Goal: Find specific page/section: Find specific page/section

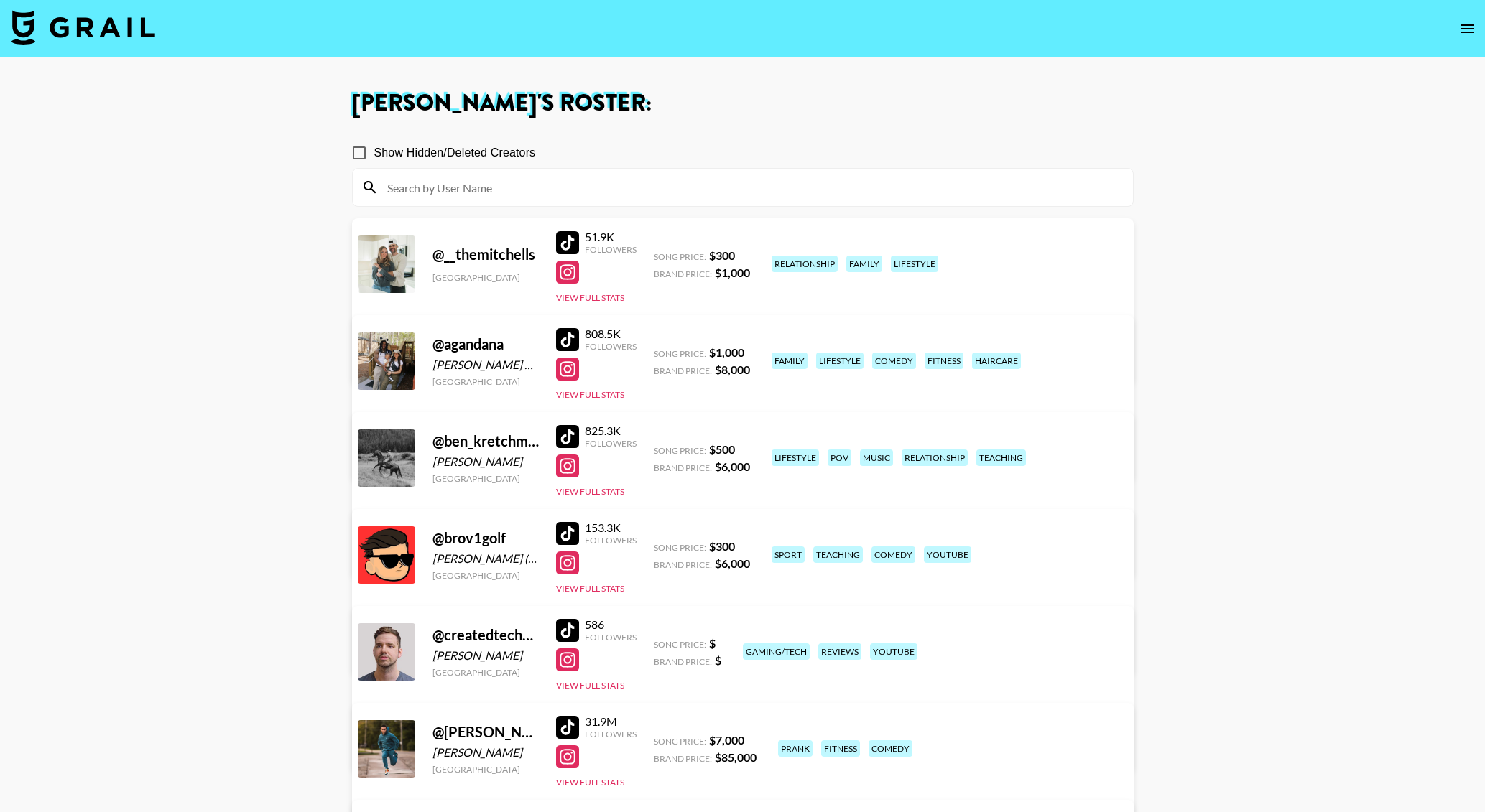
click at [1469, 32] on icon "open drawer" at bounding box center [1468, 29] width 17 height 17
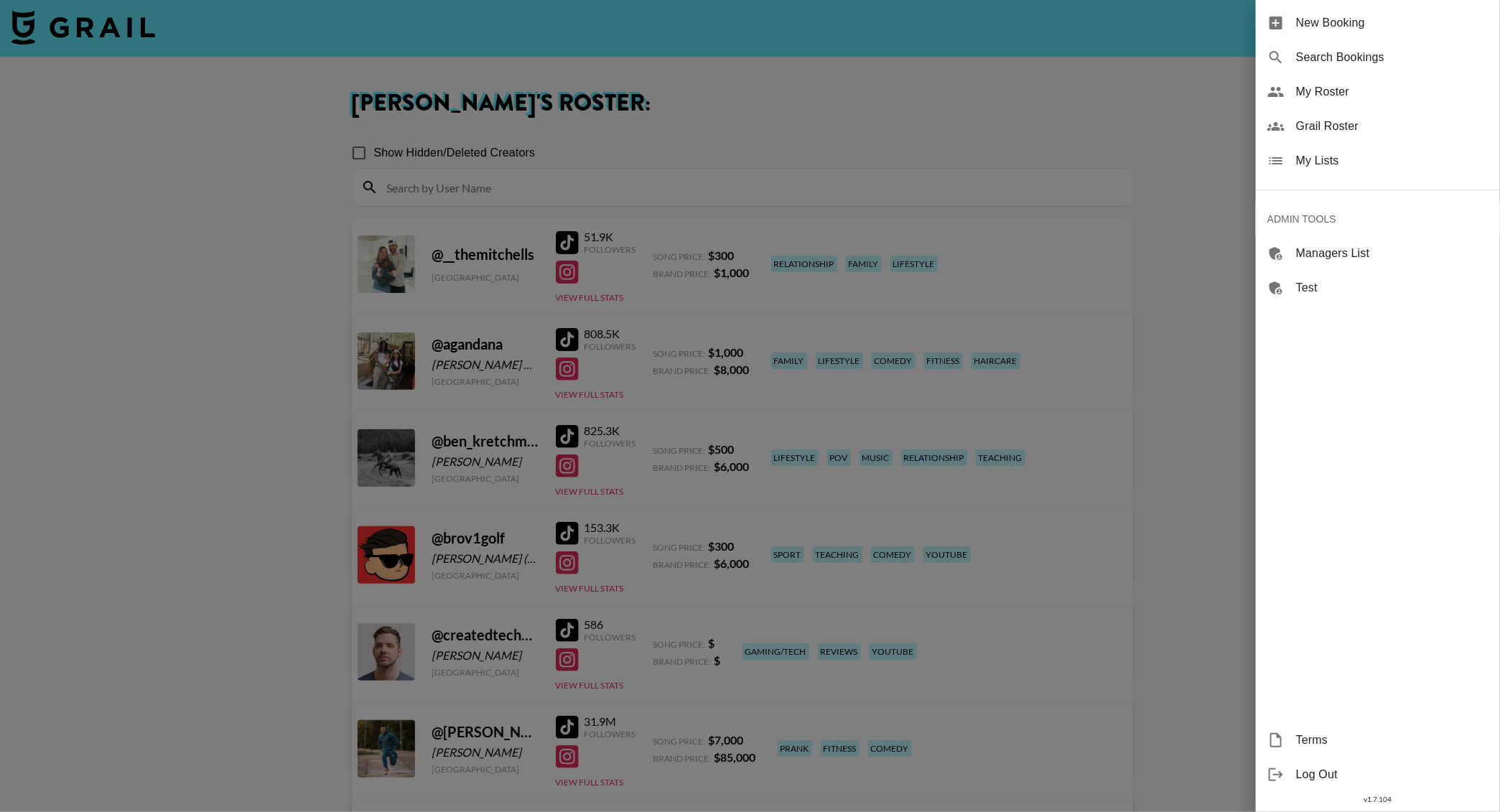
click at [1340, 114] on div "Grail Roster" at bounding box center [1378, 125] width 244 height 34
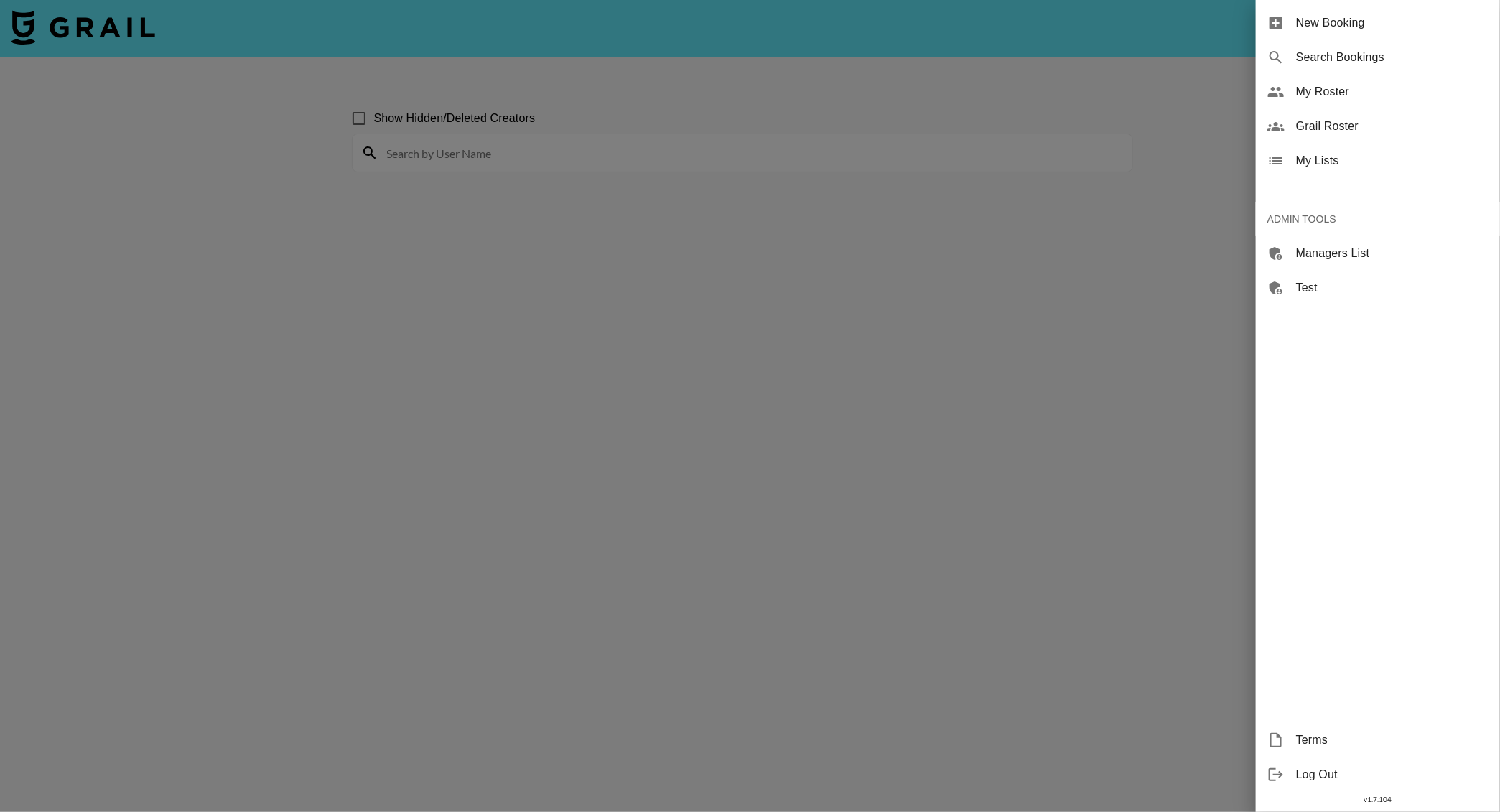
click at [439, 167] on div at bounding box center [750, 406] width 1500 height 812
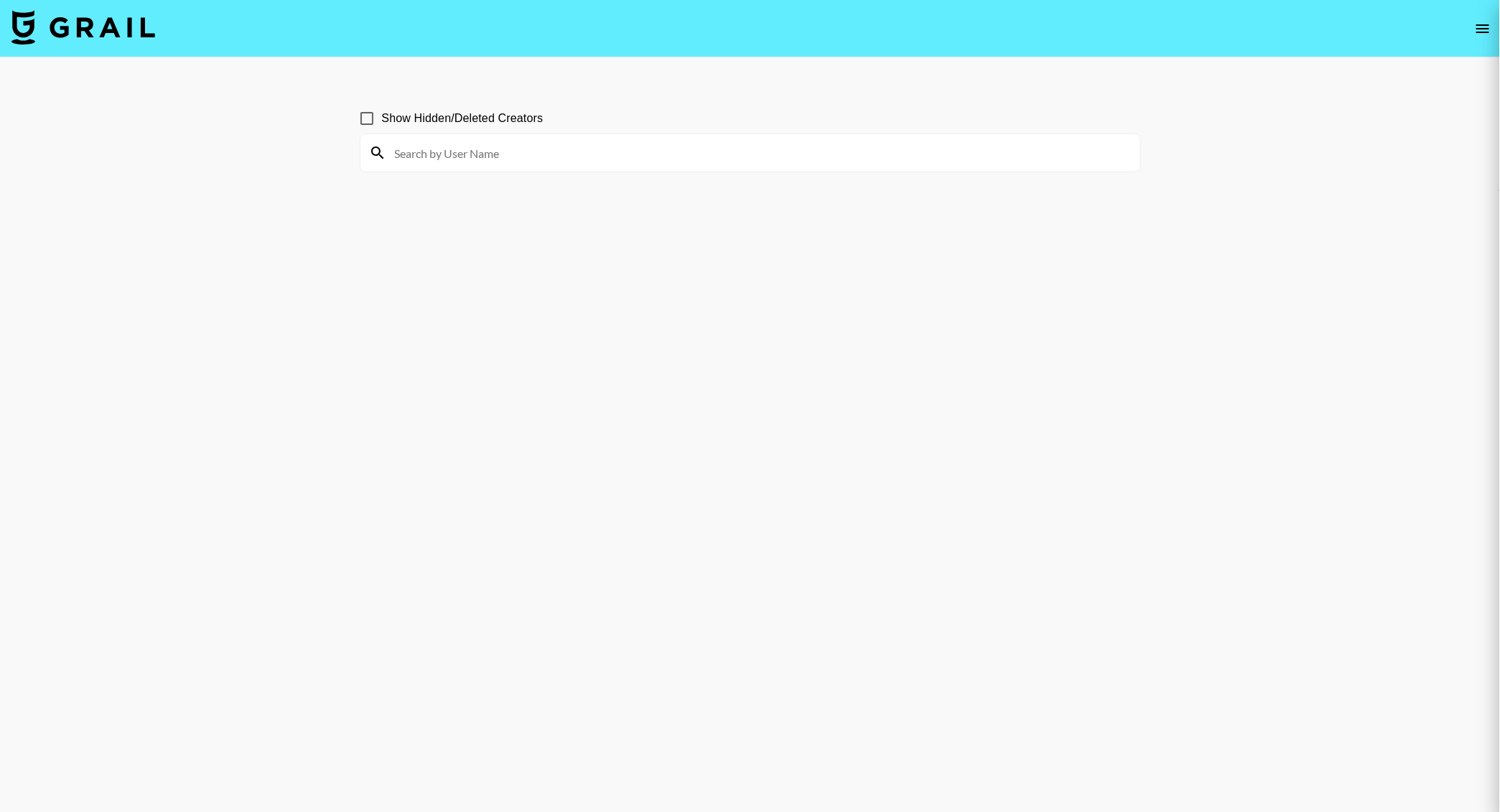
click at [420, 160] on div at bounding box center [750, 406] width 1500 height 812
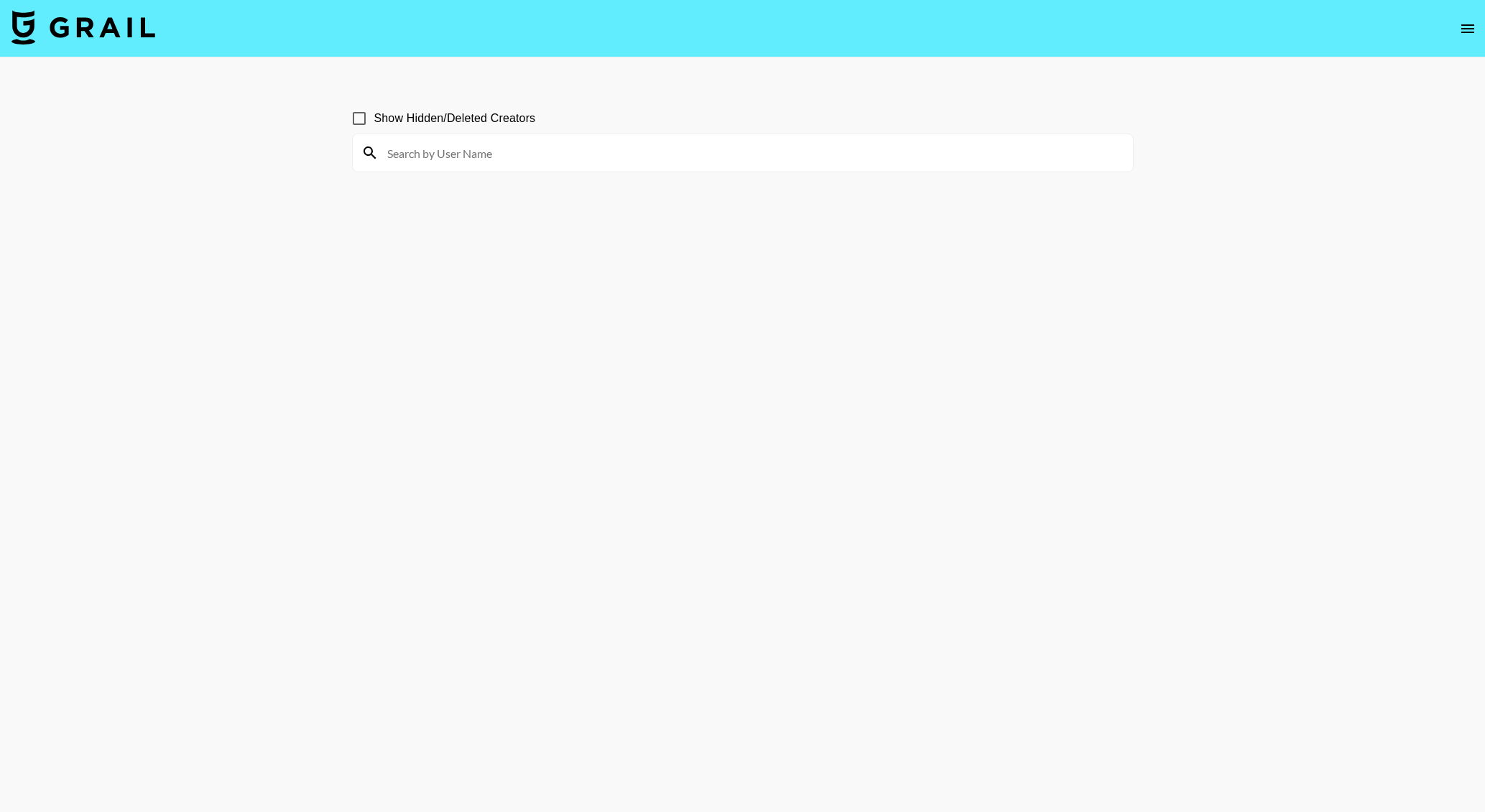
click at [535, 157] on input at bounding box center [751, 153] width 745 height 23
type input "[PERSON_NAME]"
click at [432, 97] on section "Show Hidden/Deleted Creators parker" at bounding box center [742, 132] width 781 height 81
click at [425, 147] on input "[PERSON_NAME]" at bounding box center [751, 153] width 745 height 23
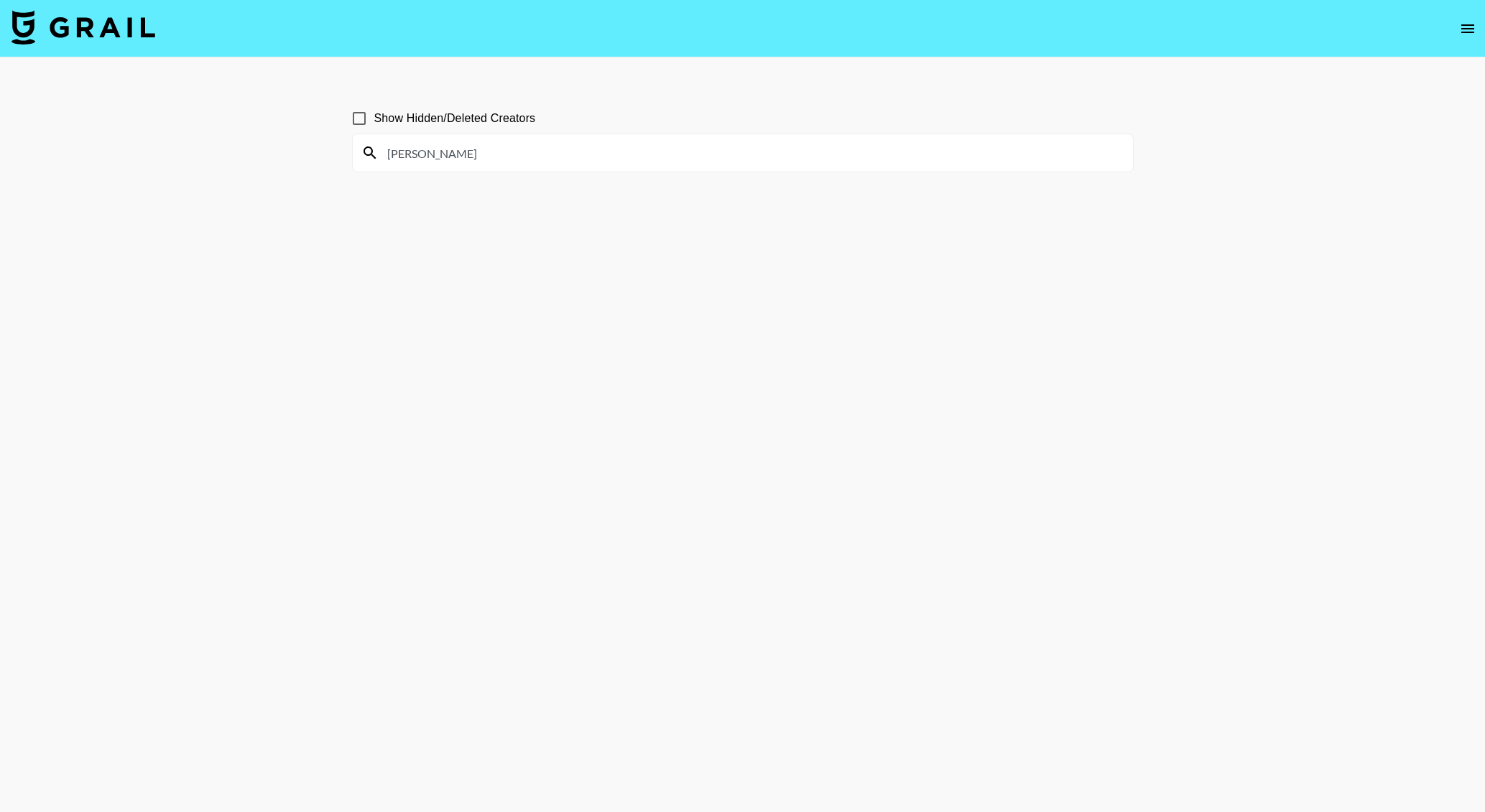
click at [425, 147] on input "[PERSON_NAME]" at bounding box center [751, 153] width 745 height 23
click at [1464, 20] on icon "open drawer" at bounding box center [1468, 29] width 17 height 17
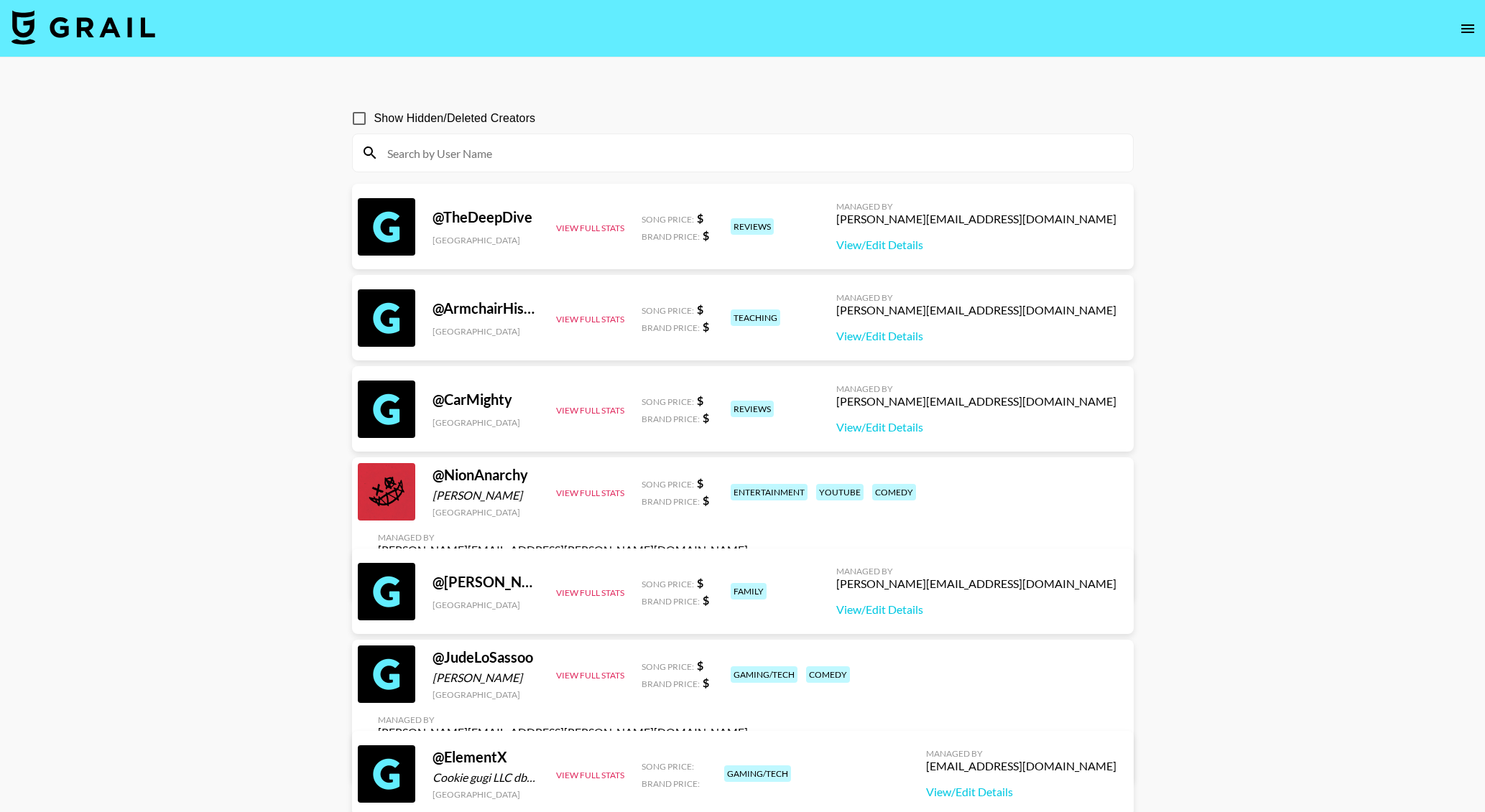
click at [445, 161] on input at bounding box center [751, 153] width 745 height 23
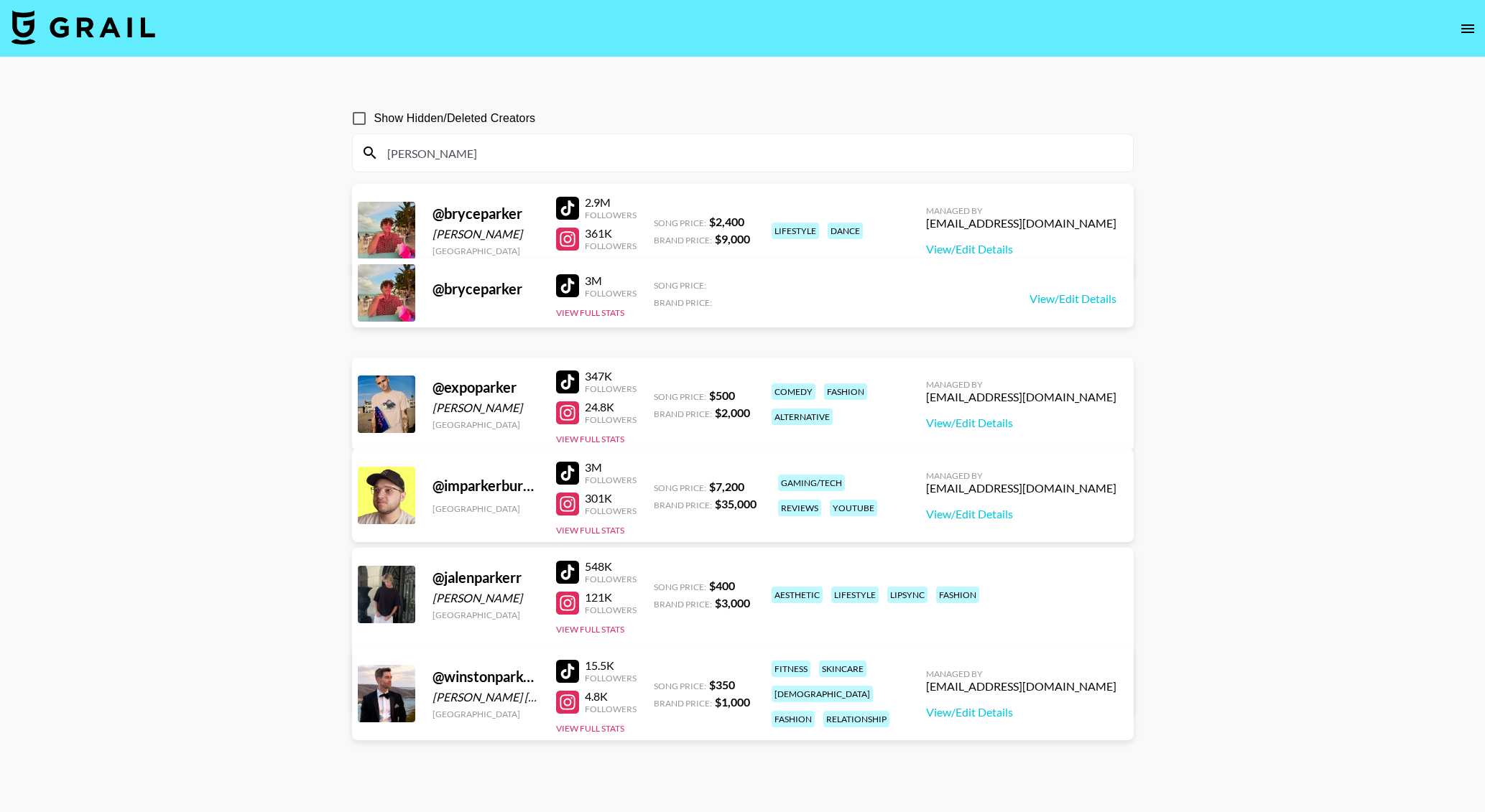
type input "[PERSON_NAME]"
click at [508, 489] on div "@ imparkerburton" at bounding box center [485, 486] width 106 height 17
click at [1091, 165] on div "[PERSON_NAME]" at bounding box center [742, 152] width 780 height 37
click at [1030, 152] on input "[PERSON_NAME]" at bounding box center [751, 153] width 745 height 23
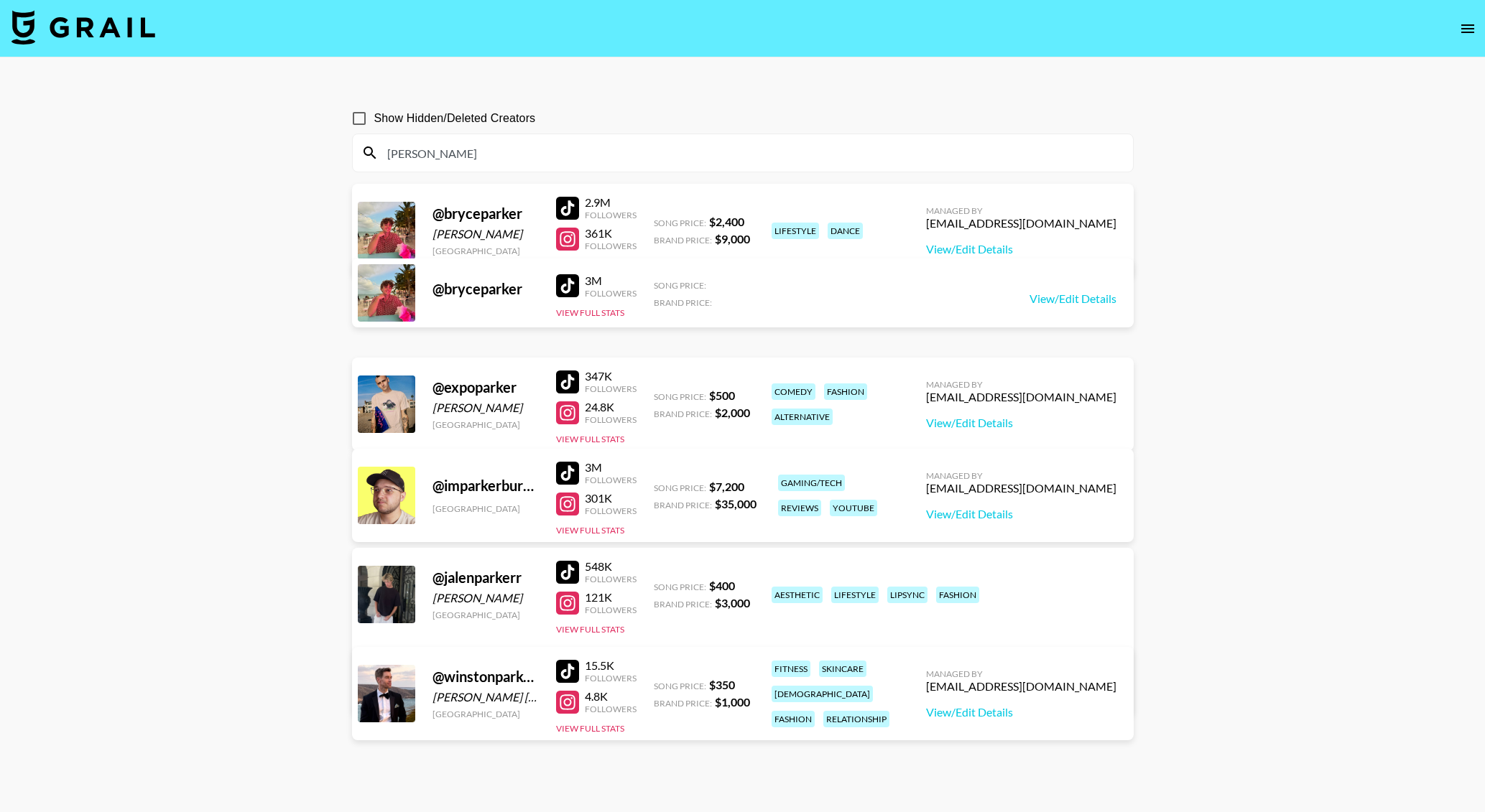
click at [1030, 152] on input "[PERSON_NAME]" at bounding box center [751, 153] width 745 height 23
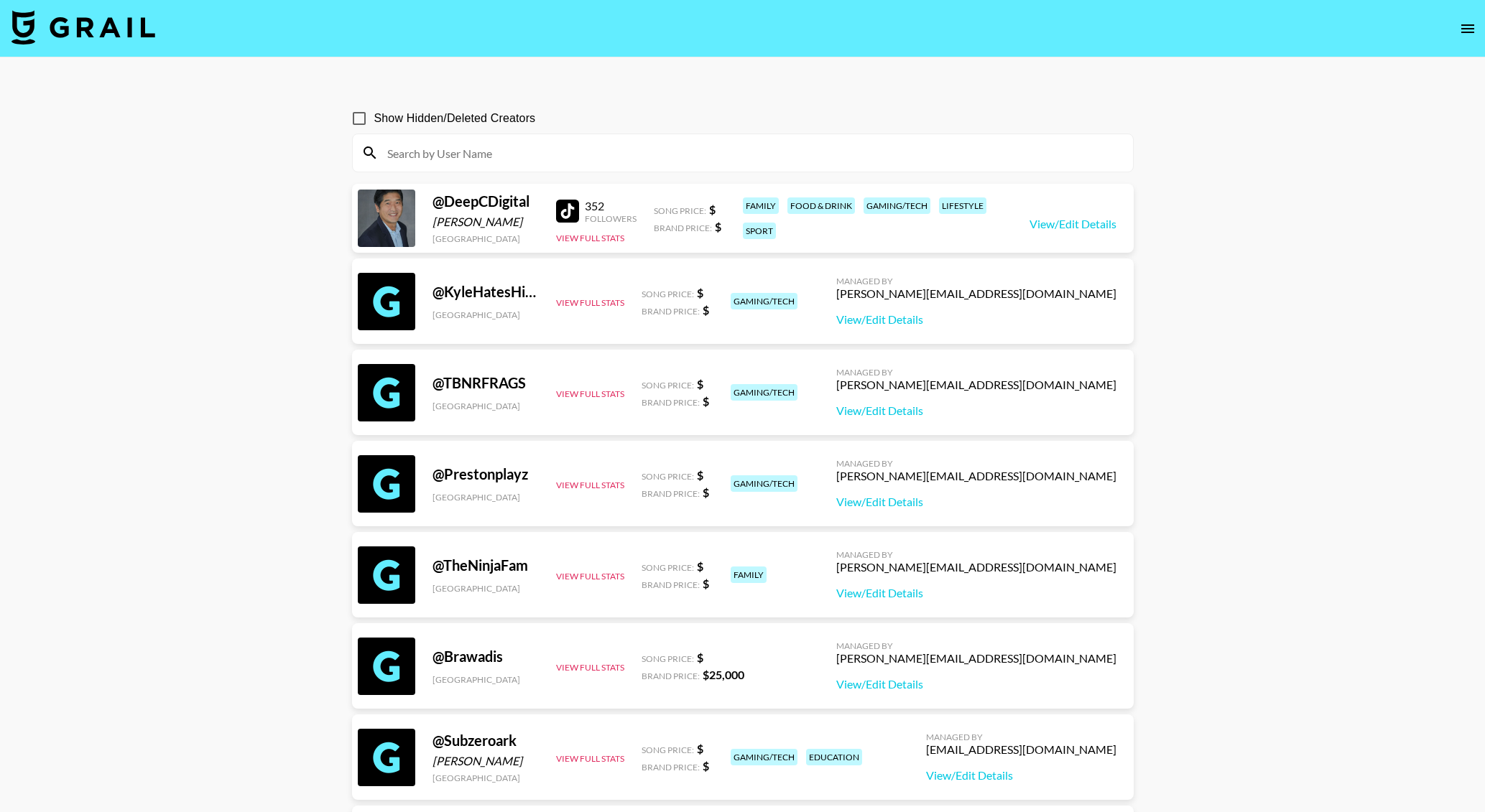
click at [1466, 29] on icon "open drawer" at bounding box center [1468, 29] width 17 height 17
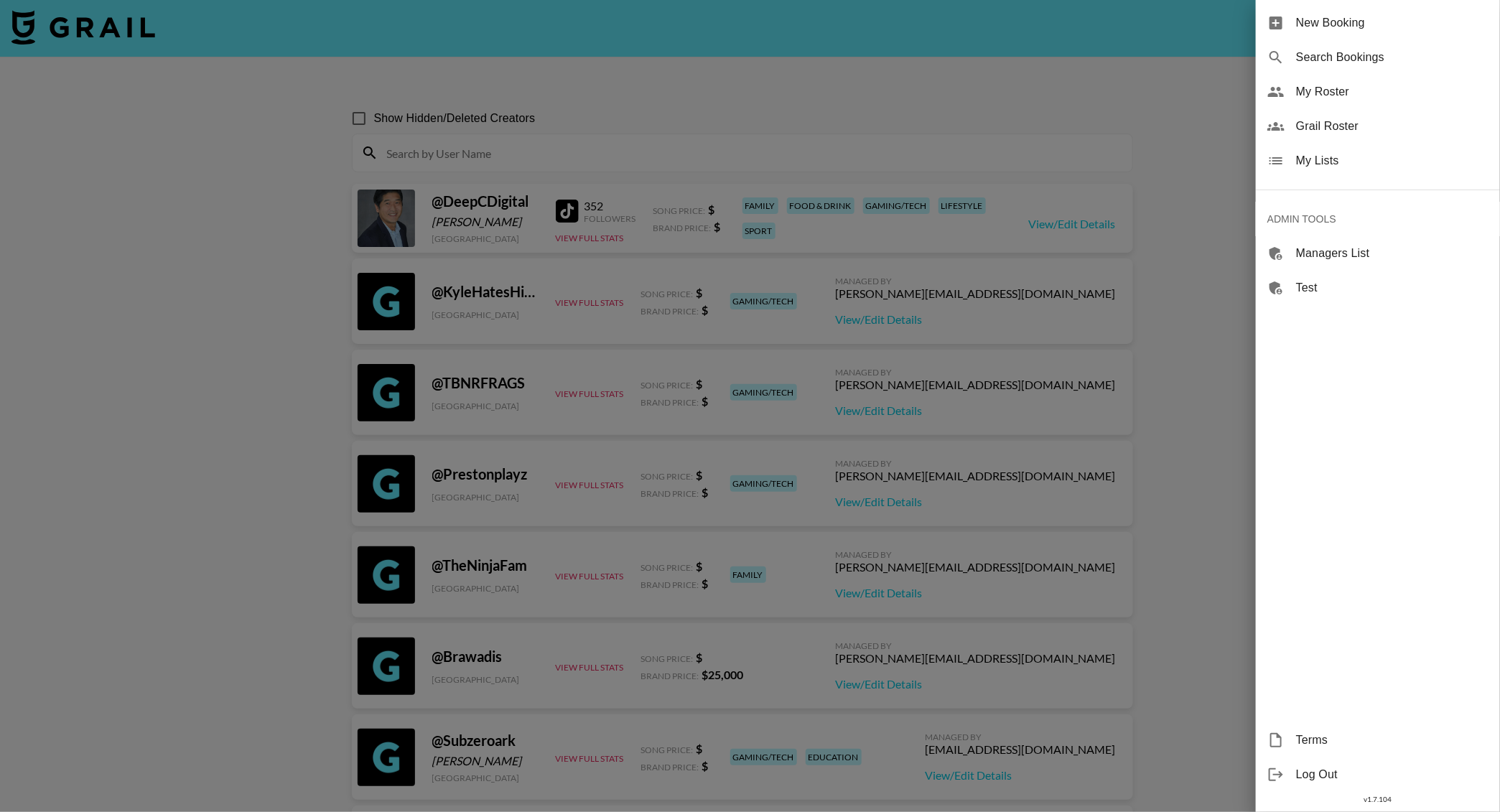
click at [1370, 109] on div "Grail Roster" at bounding box center [1378, 125] width 244 height 34
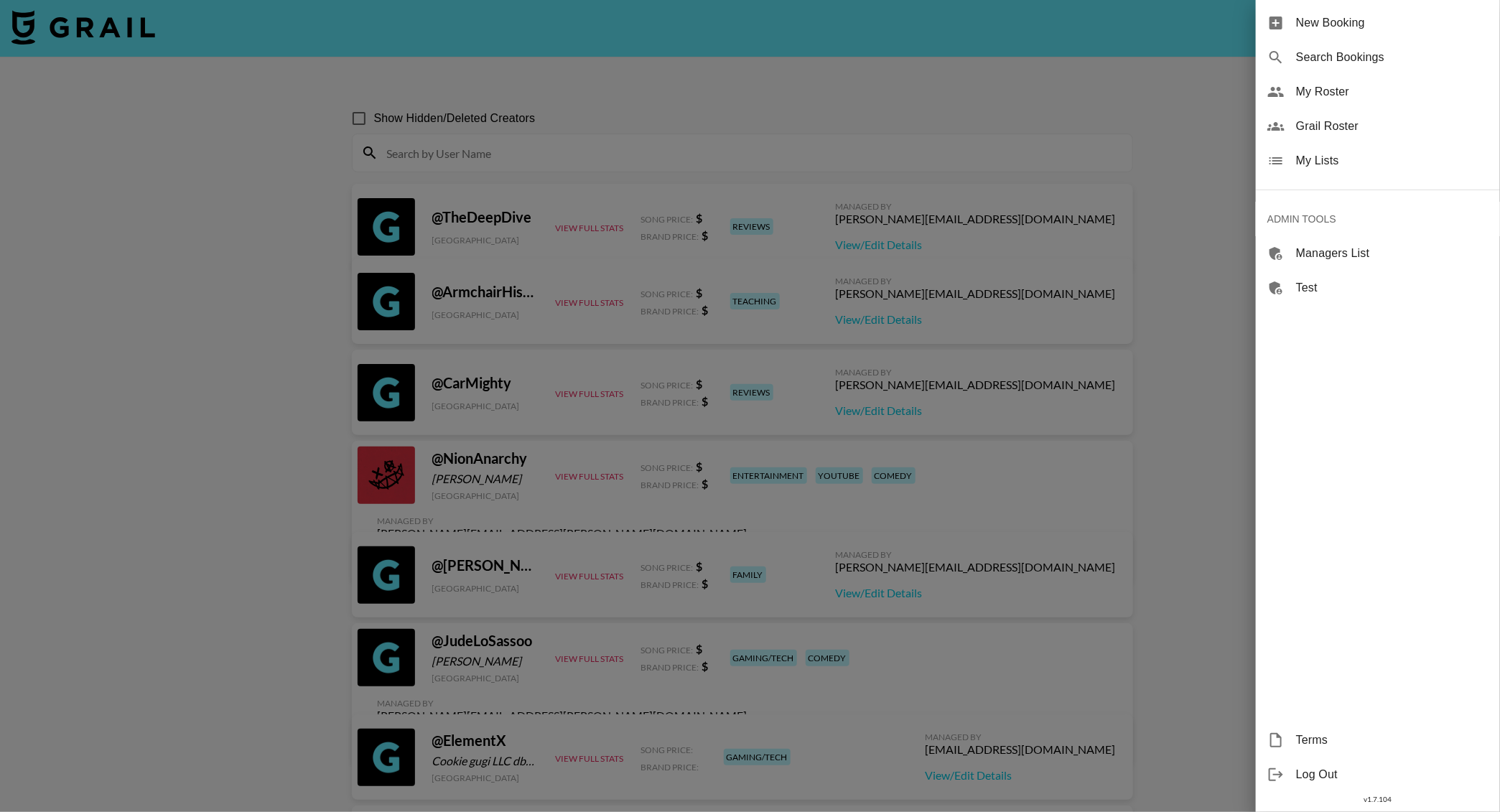
click at [1353, 98] on span "My Roster" at bounding box center [1392, 92] width 192 height 17
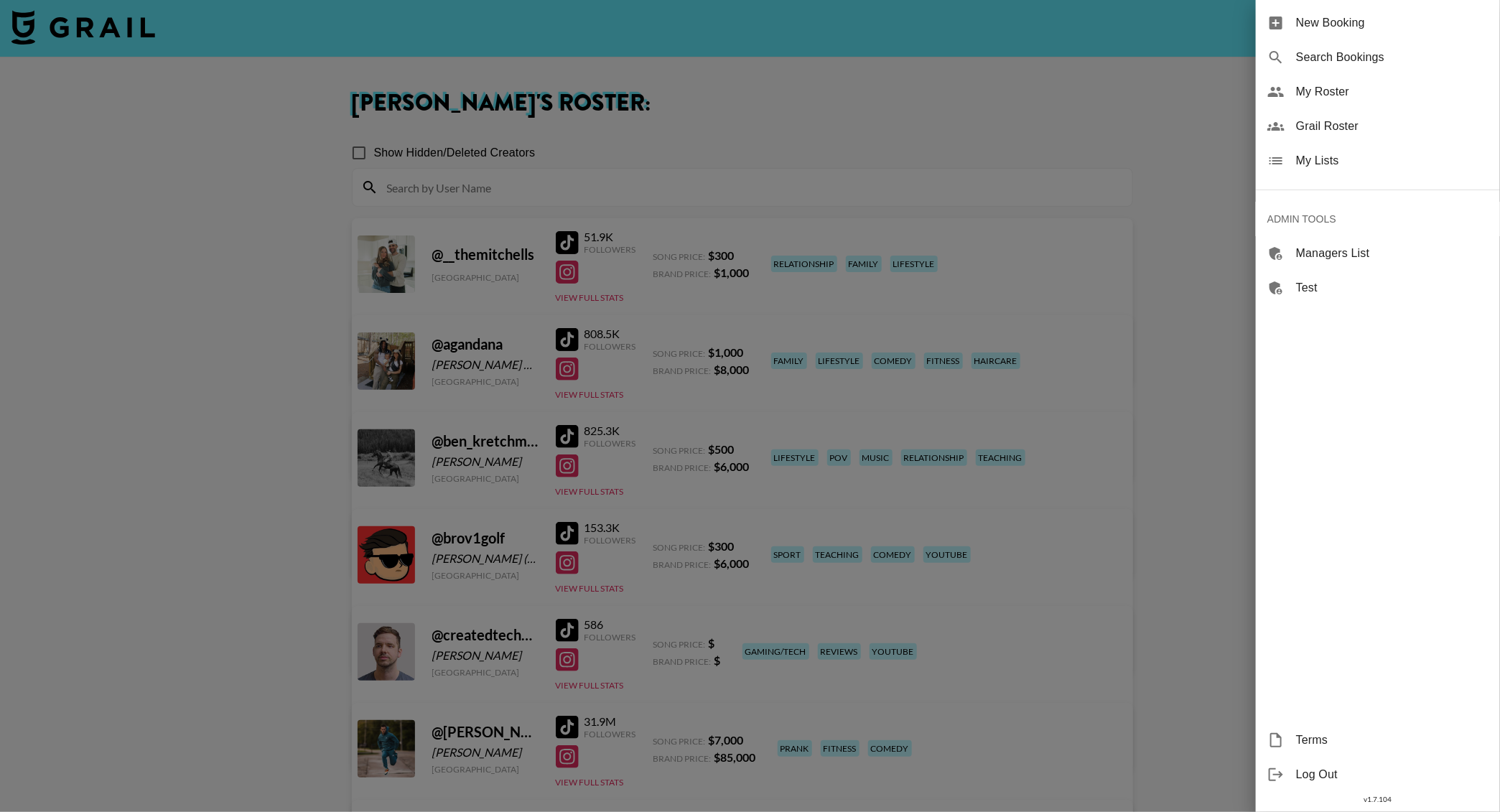
click at [788, 86] on div at bounding box center [750, 406] width 1500 height 812
